Goal: Task Accomplishment & Management: Manage account settings

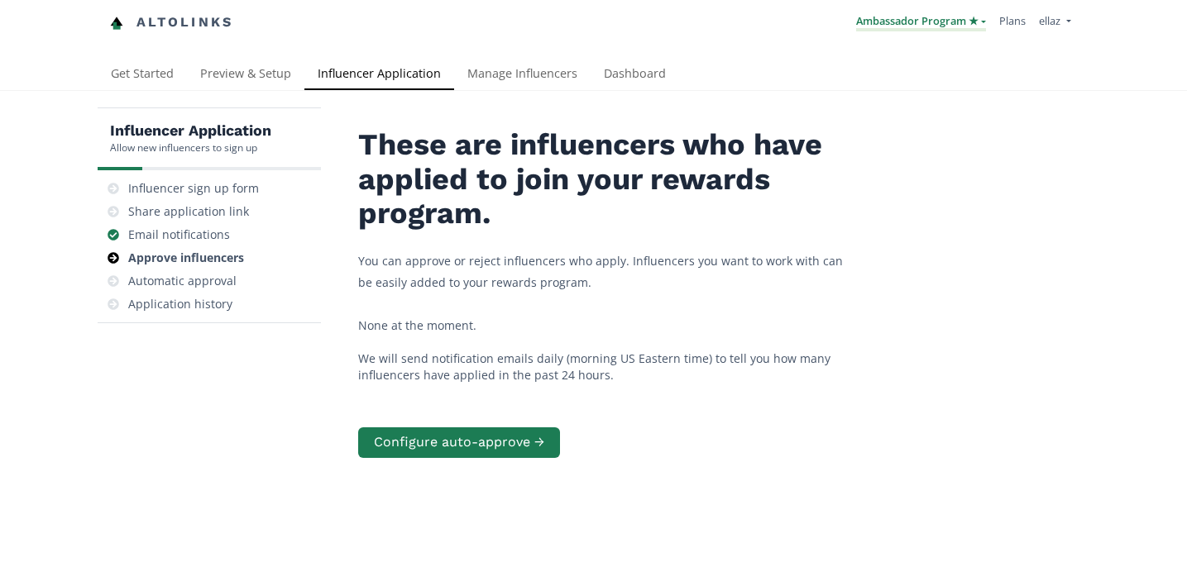
click at [942, 26] on link "Ambassador Program ★" at bounding box center [921, 22] width 130 height 18
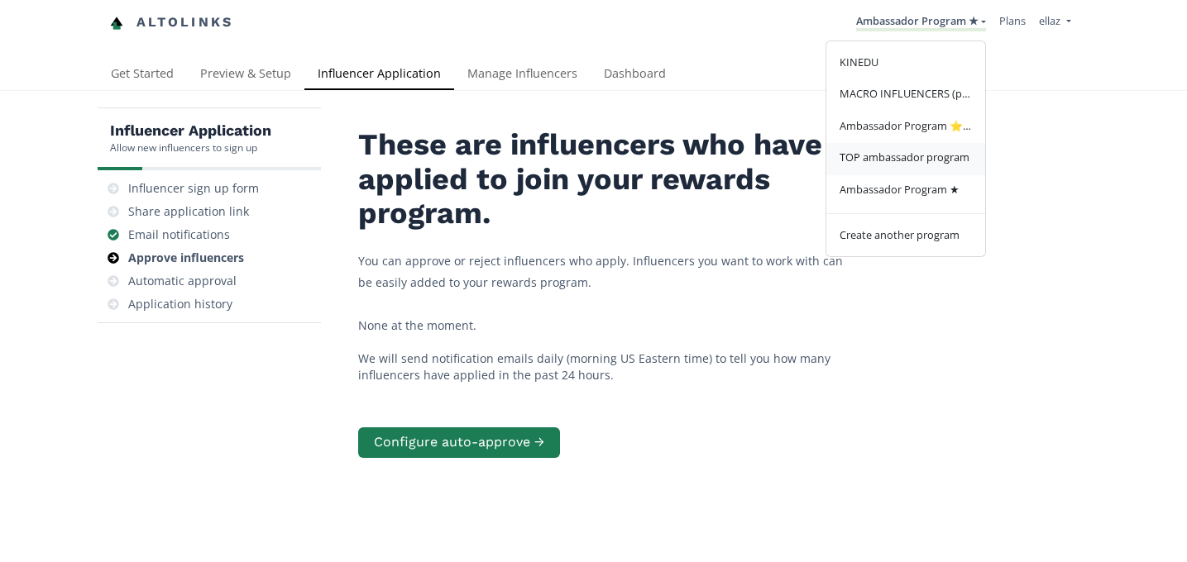
click at [898, 155] on span "TOP ambassador program" at bounding box center [904, 157] width 130 height 15
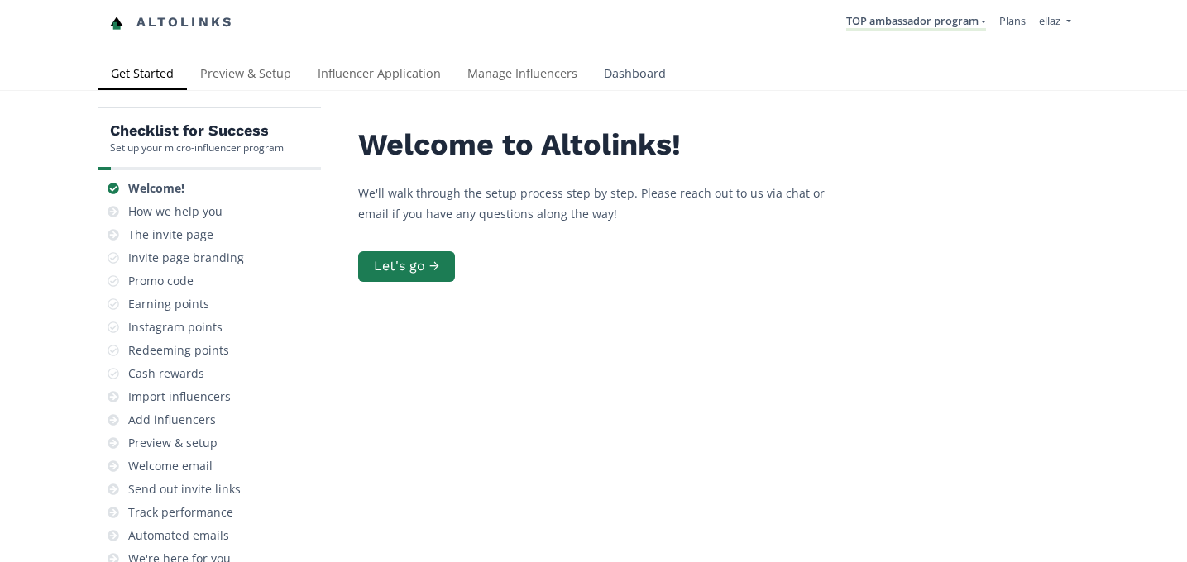
click at [642, 65] on link "Dashboard" at bounding box center [634, 75] width 88 height 33
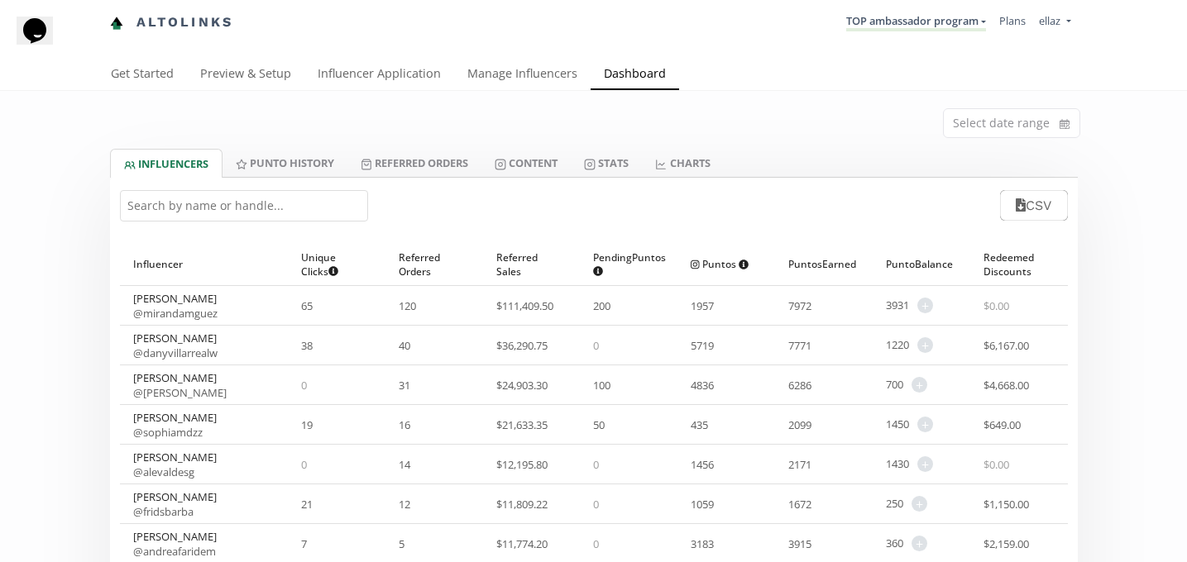
click at [247, 211] on input "text" at bounding box center [244, 205] width 248 height 31
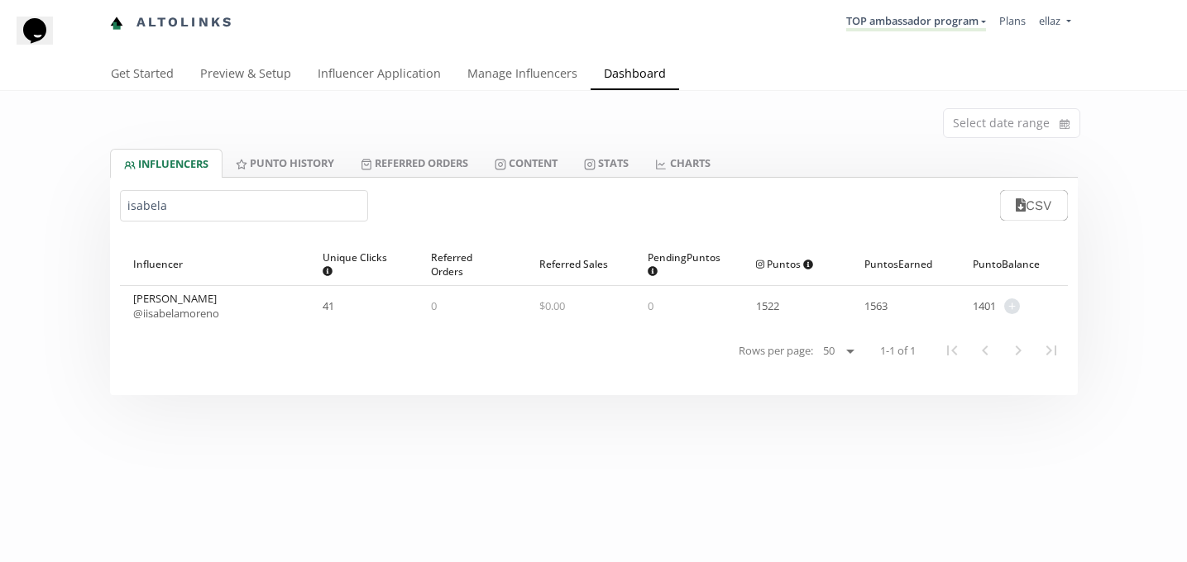
type input "isabela"
